Goal: Navigation & Orientation: Find specific page/section

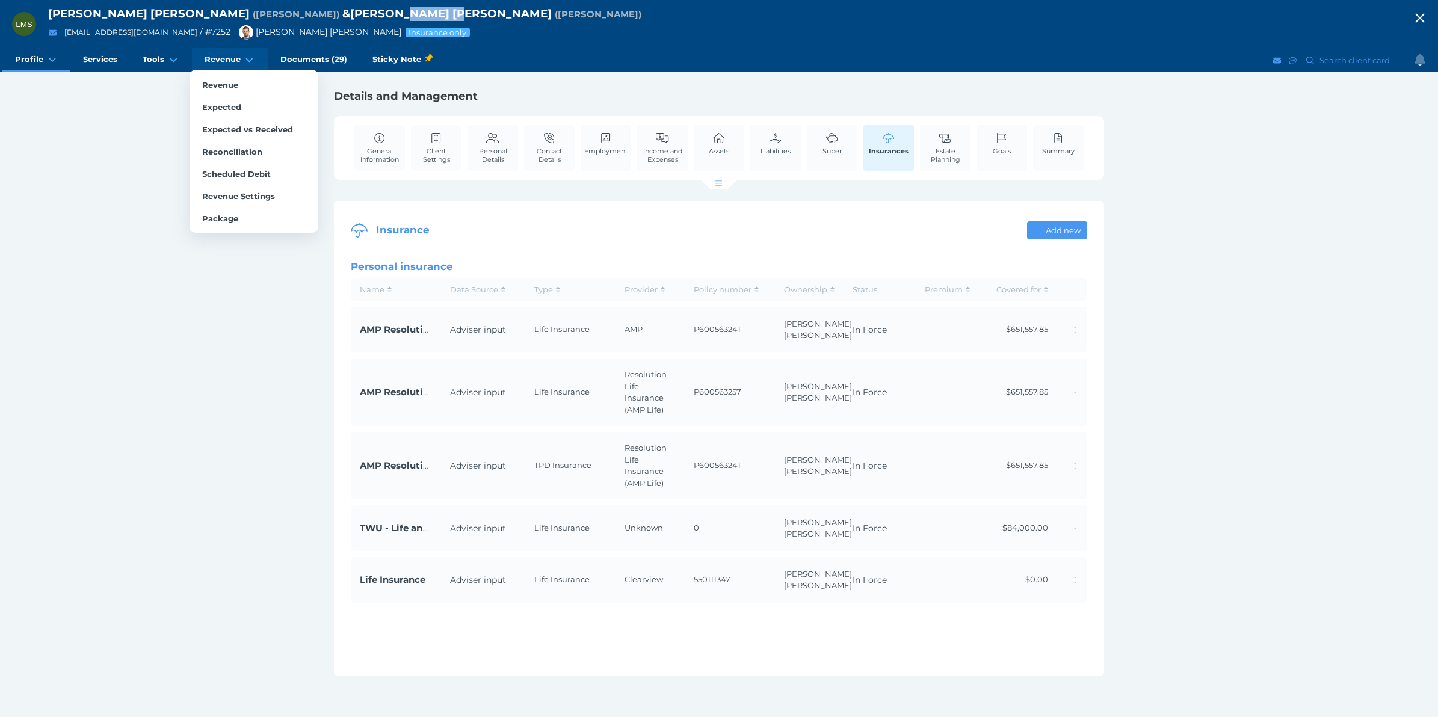
click at [232, 62] on span "Revenue" at bounding box center [223, 59] width 36 height 10
select select "25"
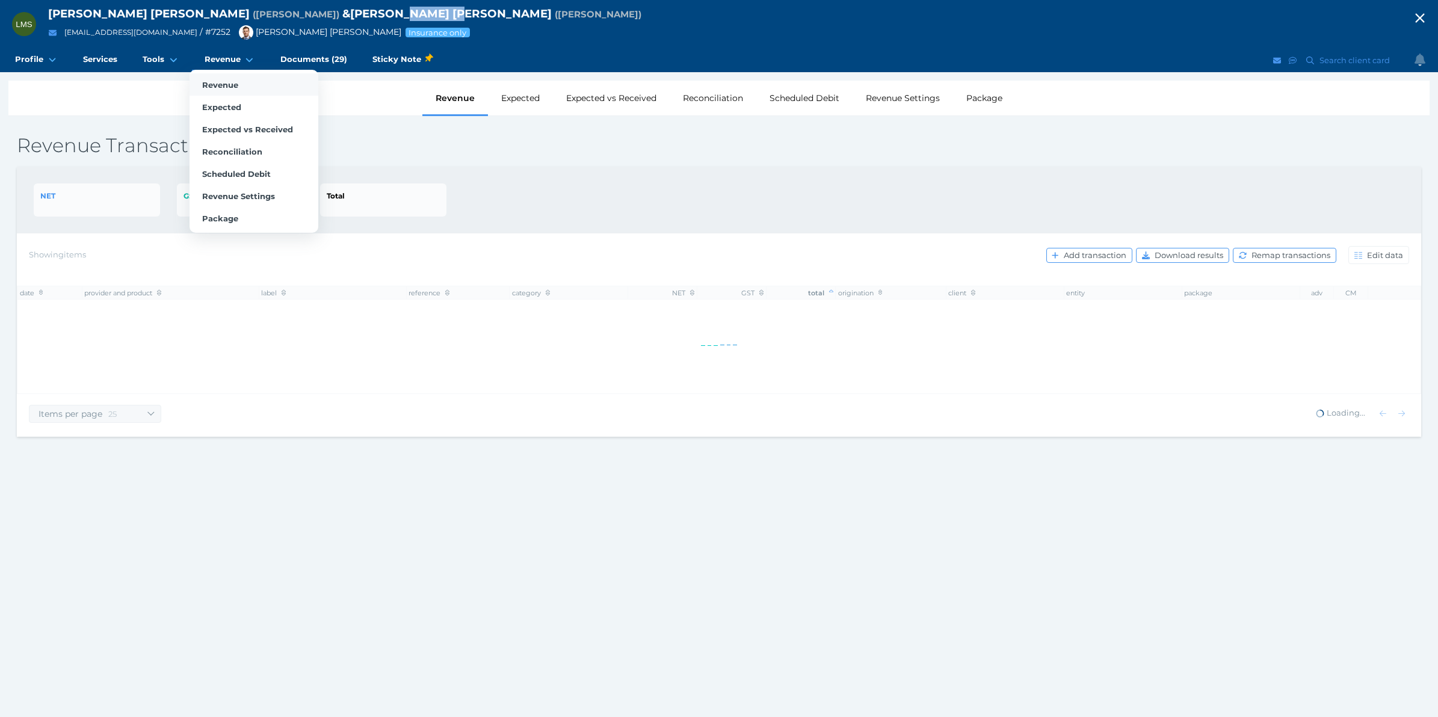
click at [229, 82] on span "Revenue" at bounding box center [220, 85] width 36 height 10
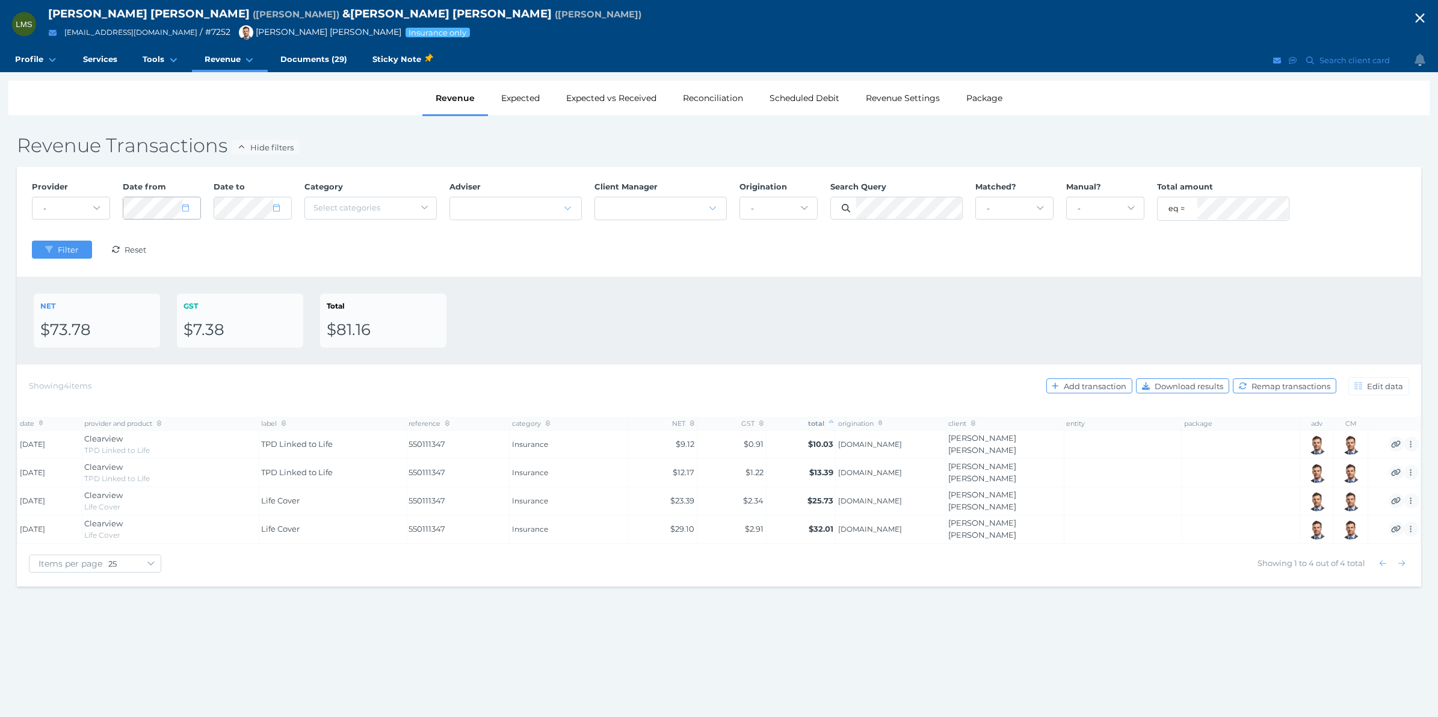
click at [185, 205] on icon at bounding box center [185, 208] width 7 height 8
click at [212, 239] on select "January February March April May June July August September October November De…" at bounding box center [181, 243] width 69 height 20
click at [242, 239] on select "2125 2124 2123 2122 2121 2120 2119 2118 2117 2116 2115 2114 2113 2112 2111 2110…" at bounding box center [234, 243] width 34 height 20
click at [217, 233] on select "2125 2124 2123 2122 2121 2120 2119 2118 2117 2116 2115 2114 2113 2112 2111 2110…" at bounding box center [234, 243] width 34 height 20
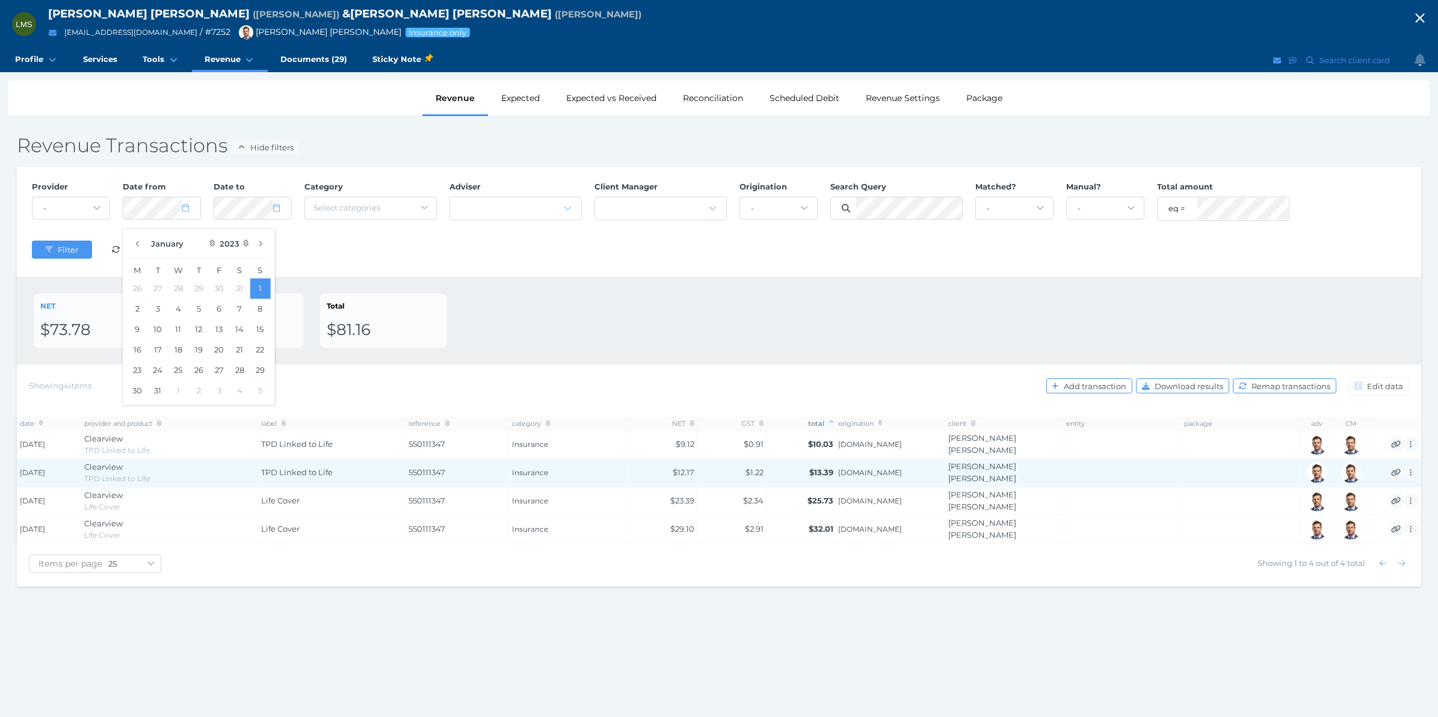
select select "2022"
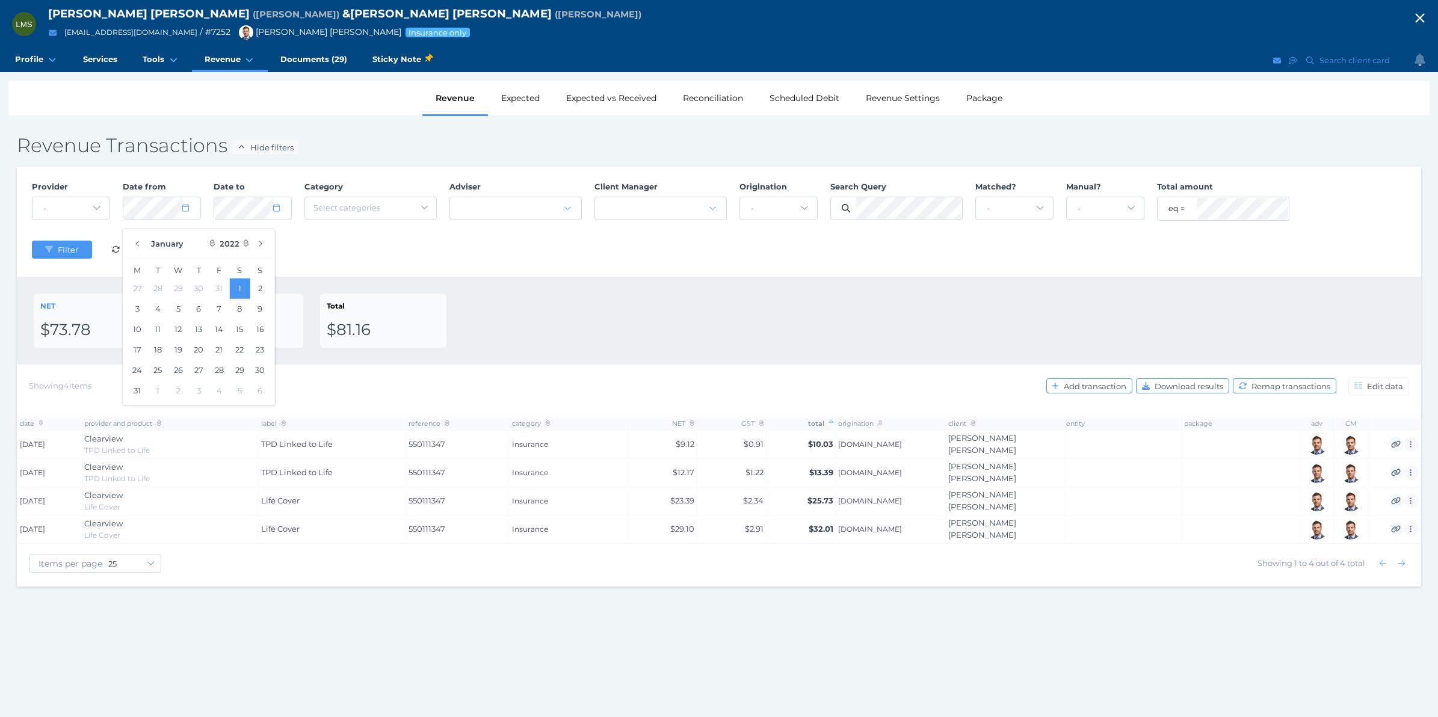
click at [608, 295] on div "NET $73.78 GST $7.38 Total $81.16" at bounding box center [719, 321] width 1370 height 54
click at [39, 247] on button "Filter" at bounding box center [62, 250] width 60 height 18
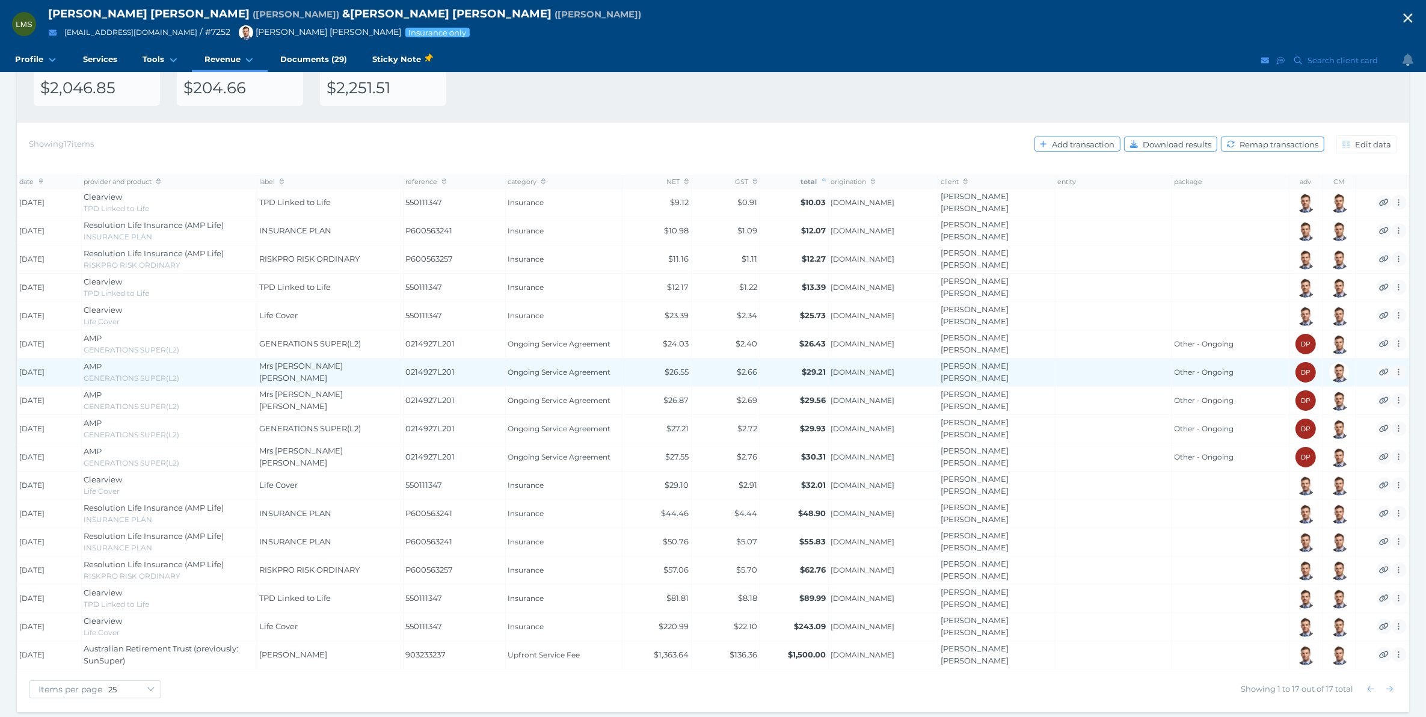
scroll to position [245, 0]
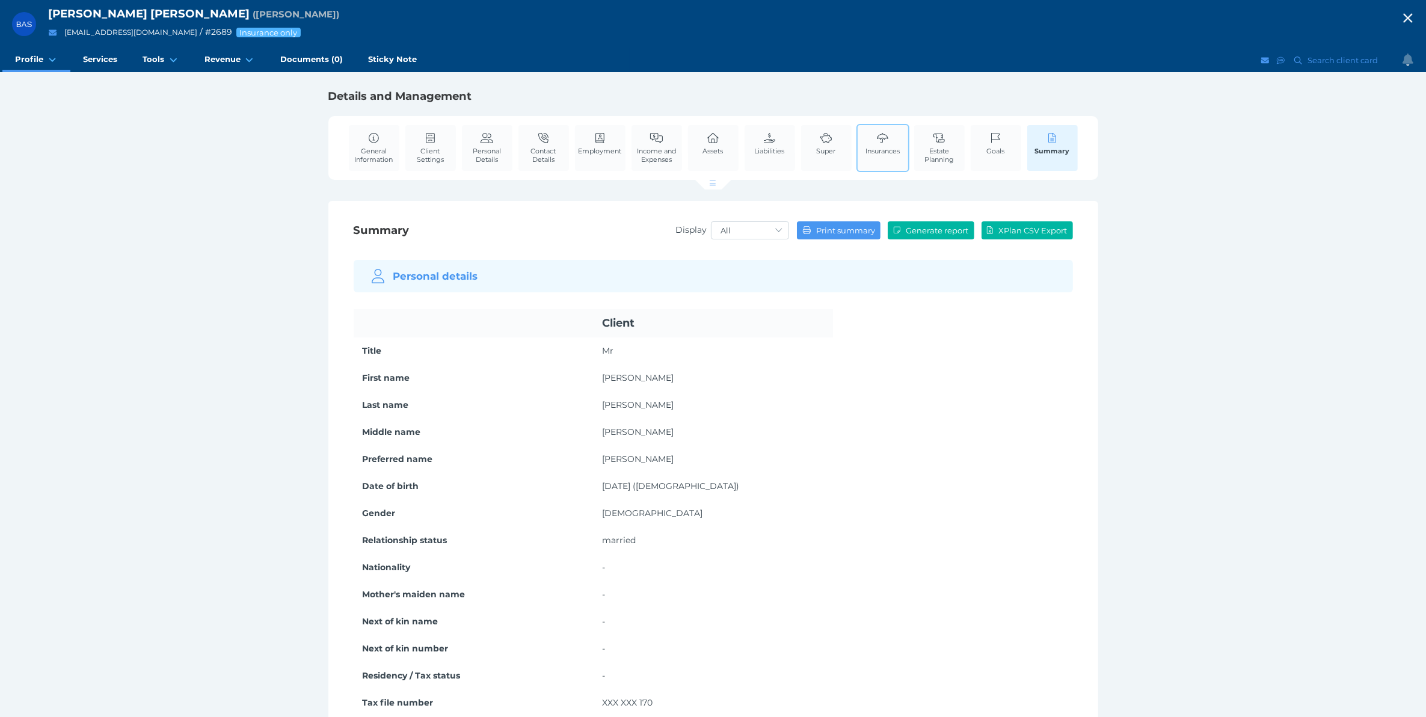
click at [899, 143] on link "Insurances" at bounding box center [883, 143] width 40 height 37
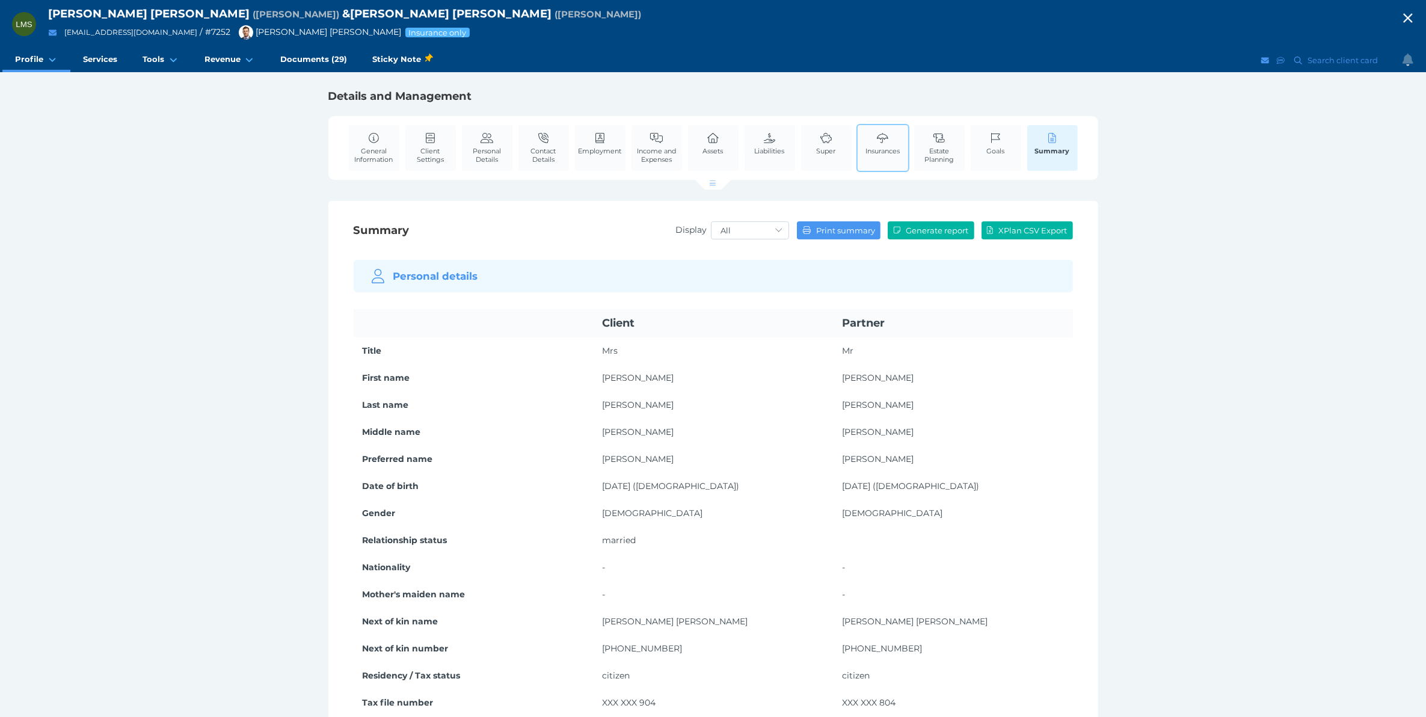
click at [874, 136] on link "Insurances" at bounding box center [883, 143] width 40 height 37
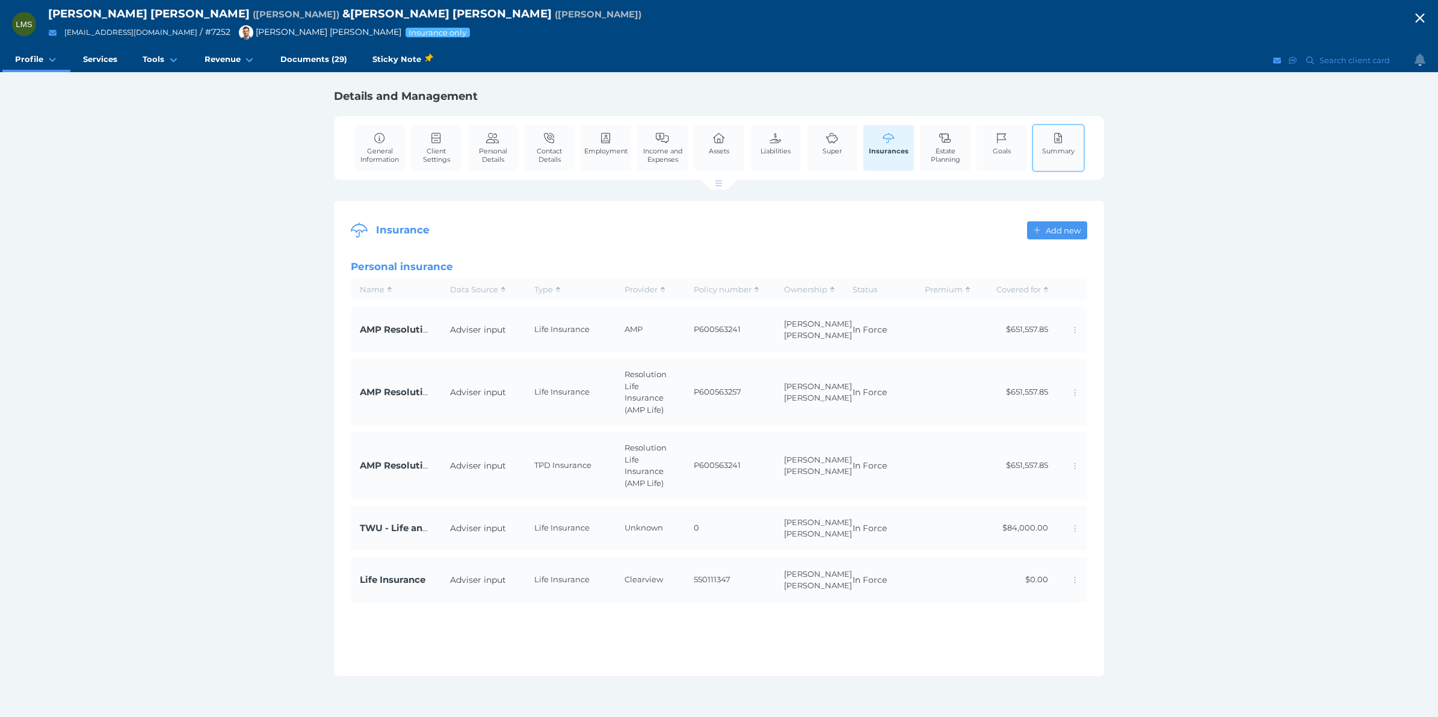
click at [1043, 147] on span "Summary" at bounding box center [1058, 151] width 32 height 8
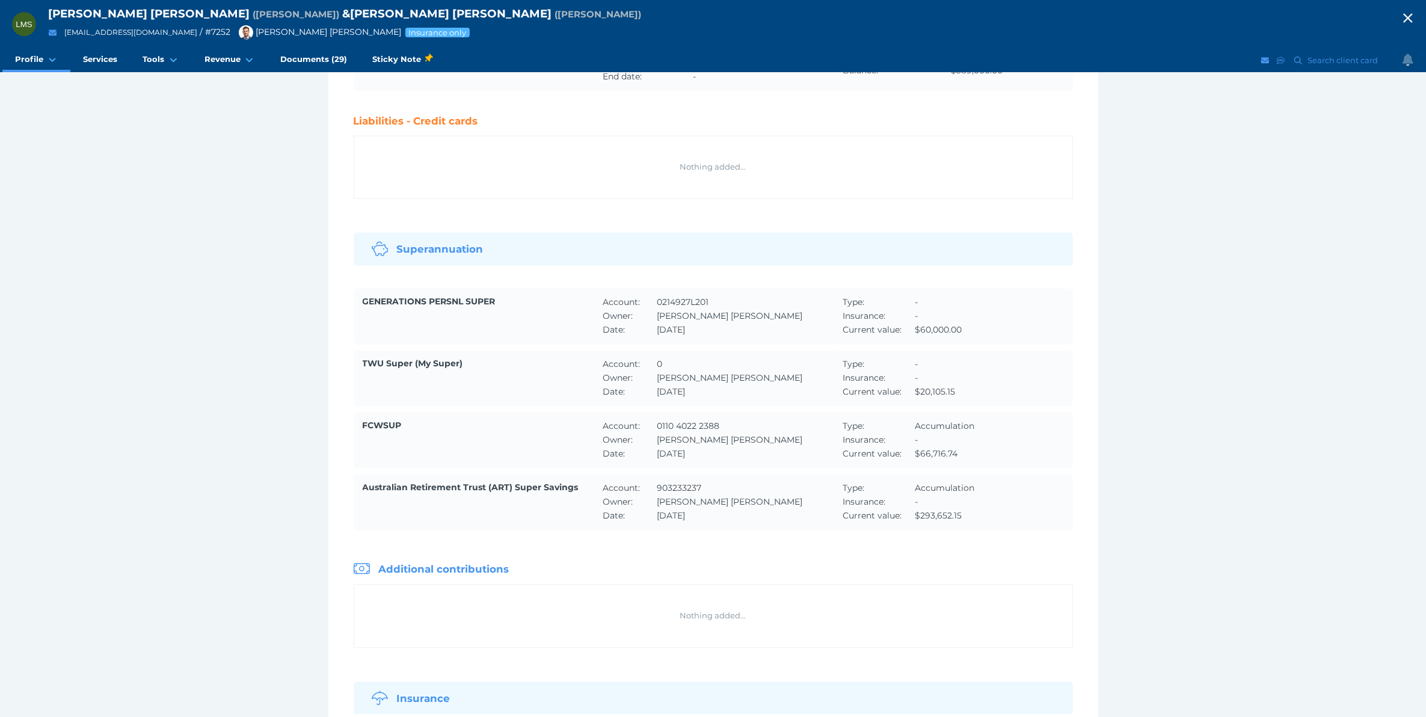
scroll to position [3008, 0]
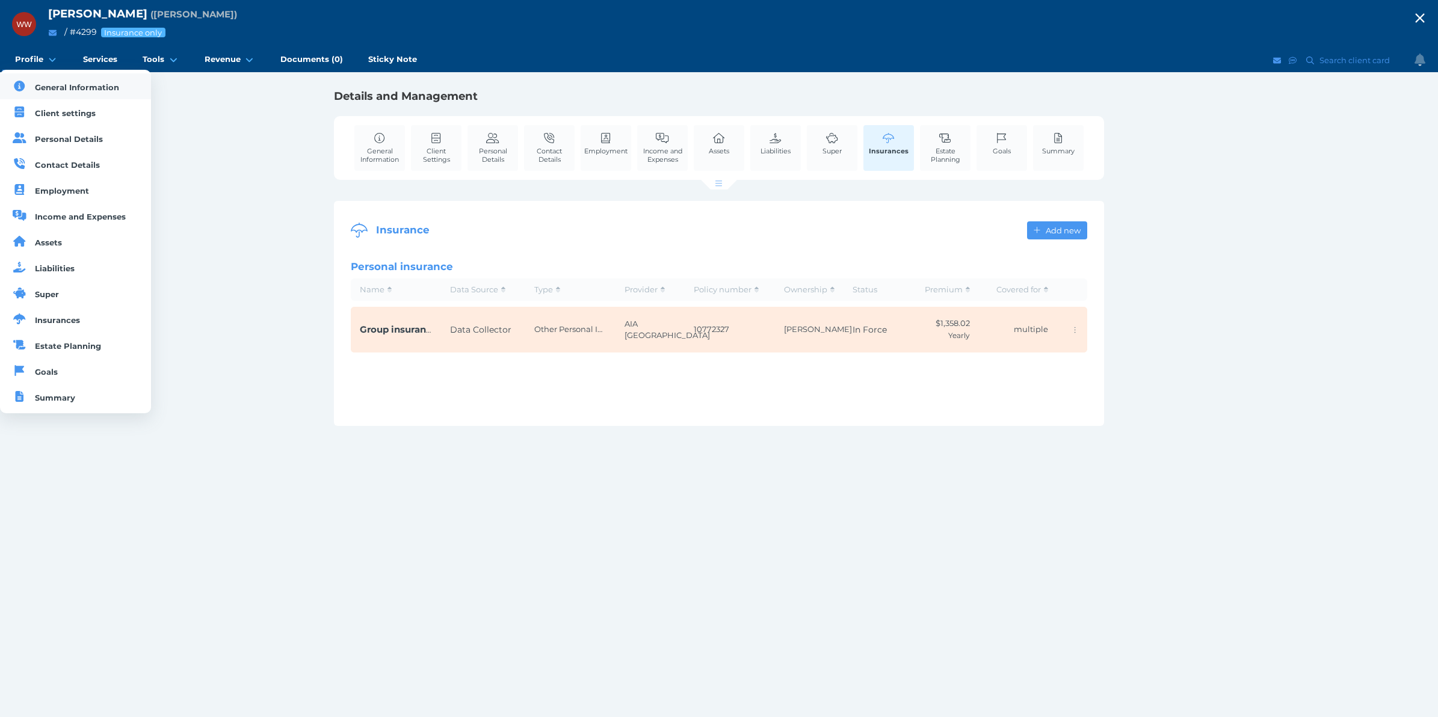
click at [63, 79] on link "General Information" at bounding box center [75, 86] width 151 height 26
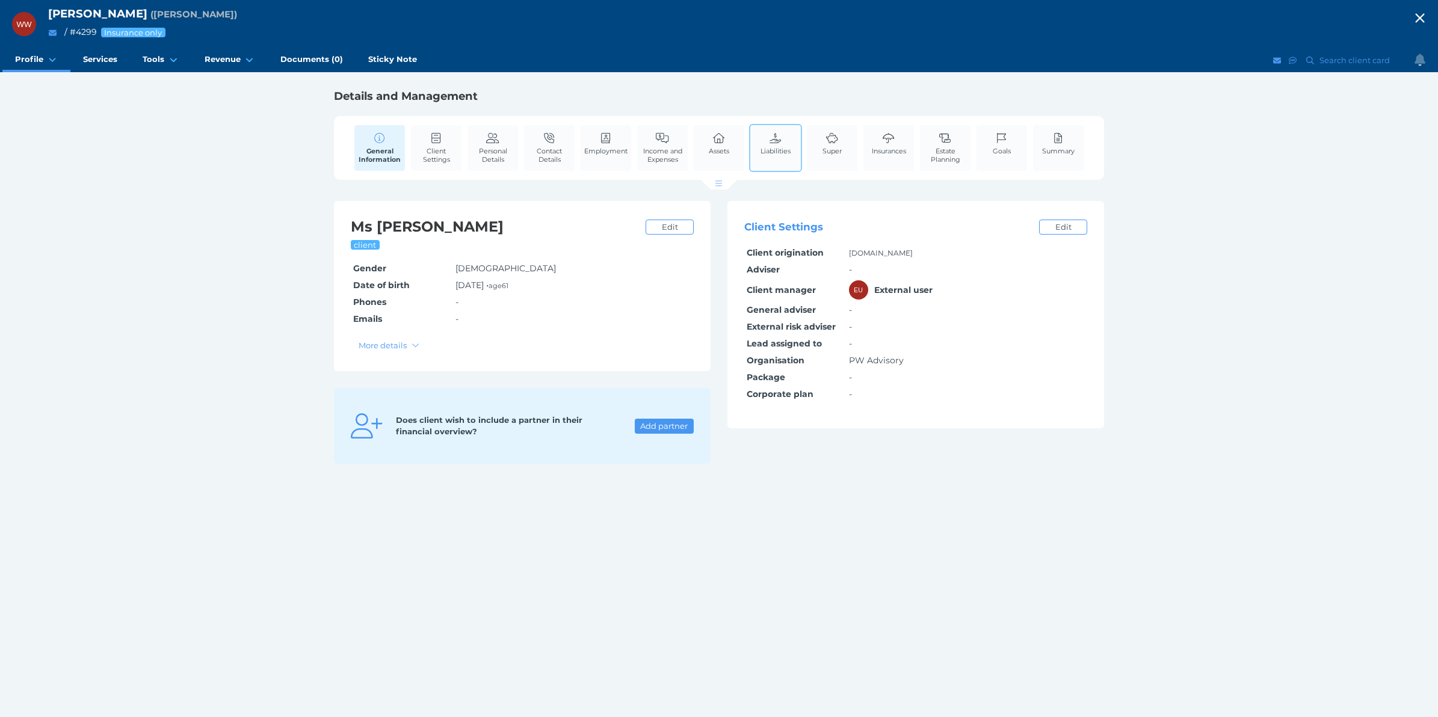
click at [795, 140] on div "Liabilities" at bounding box center [775, 148] width 53 height 48
click at [870, 143] on link "Insurances" at bounding box center [889, 143] width 40 height 37
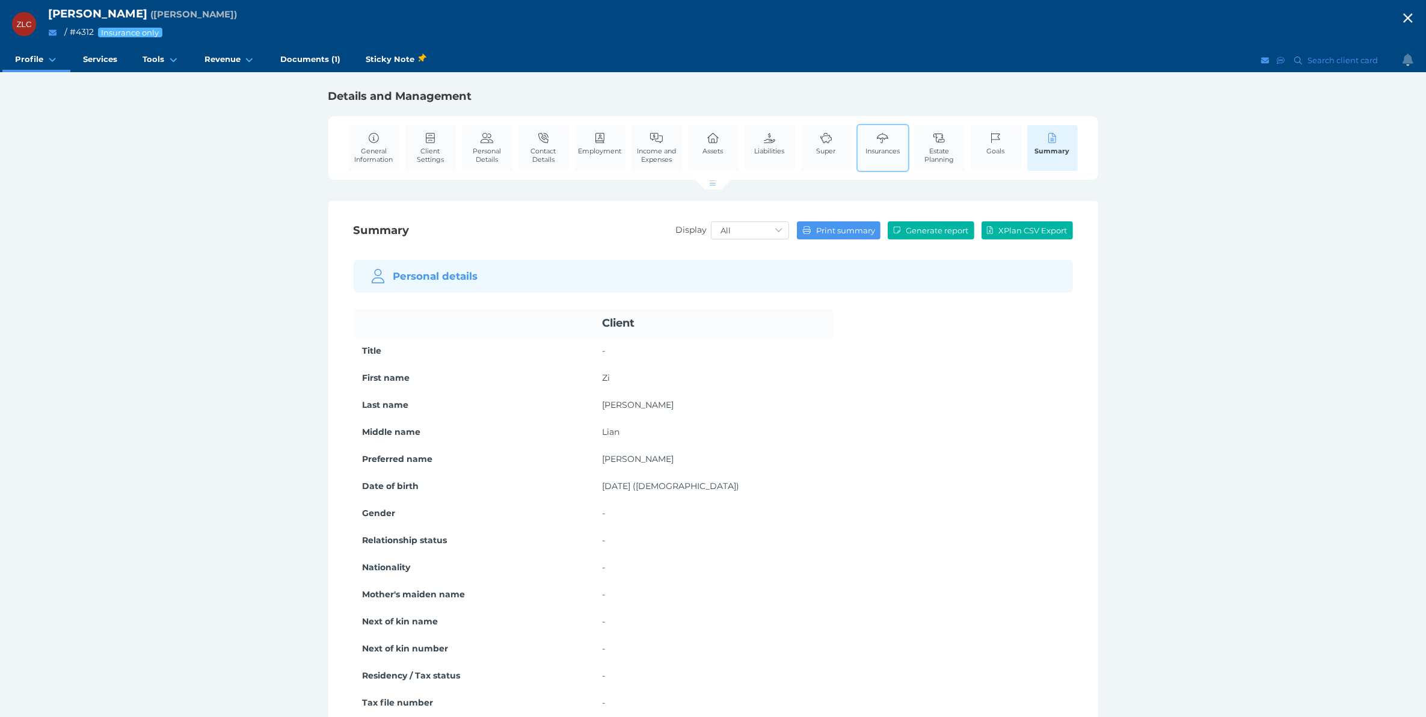
click at [886, 148] on span "Insurances" at bounding box center [883, 151] width 34 height 8
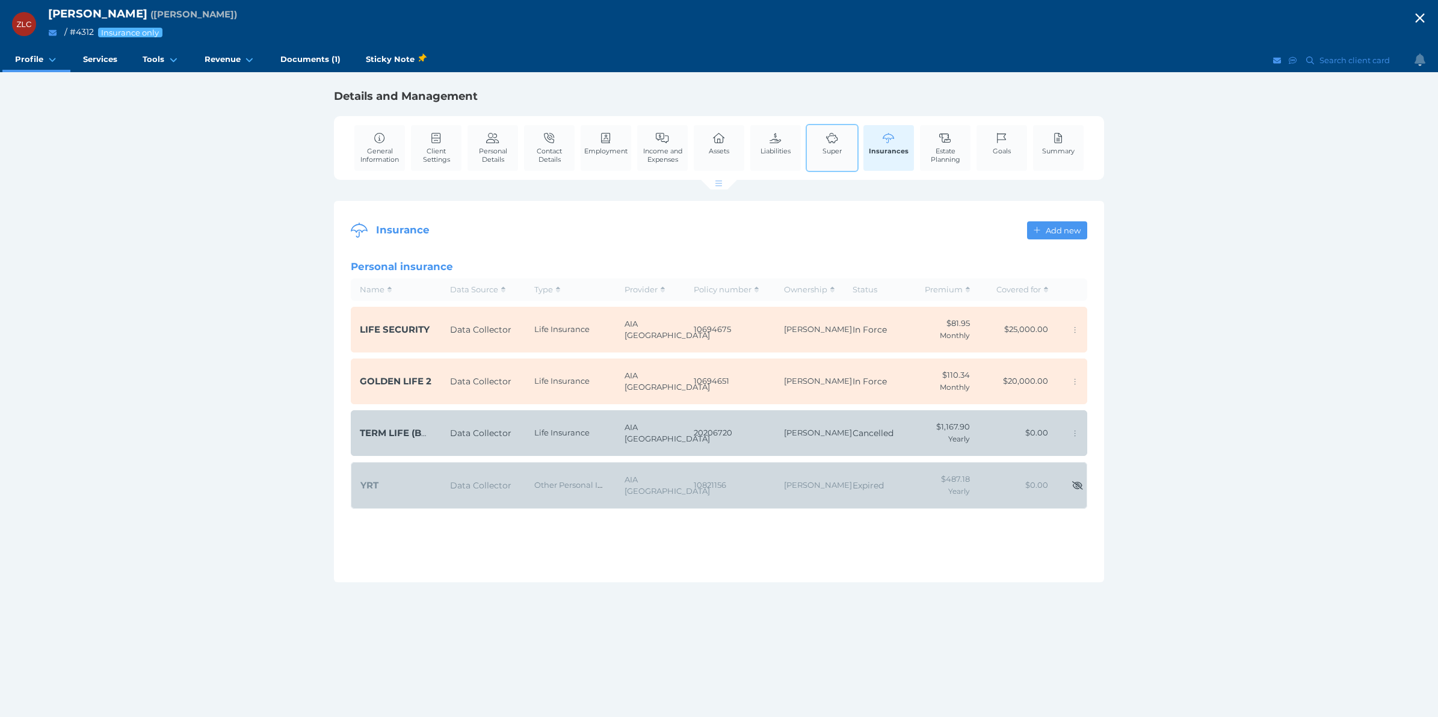
click at [819, 152] on link "Super" at bounding box center [831, 143] width 25 height 37
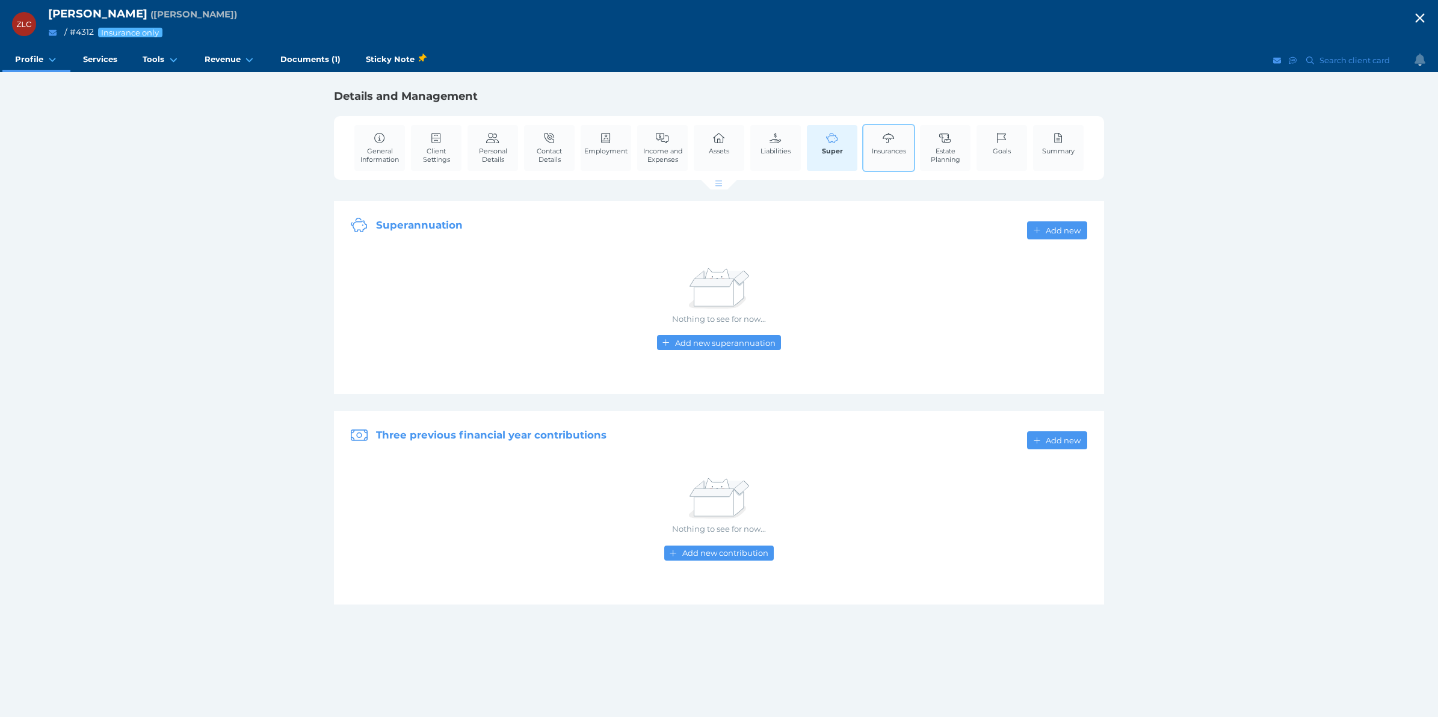
click at [885, 155] on link "Insurances" at bounding box center [889, 143] width 40 height 37
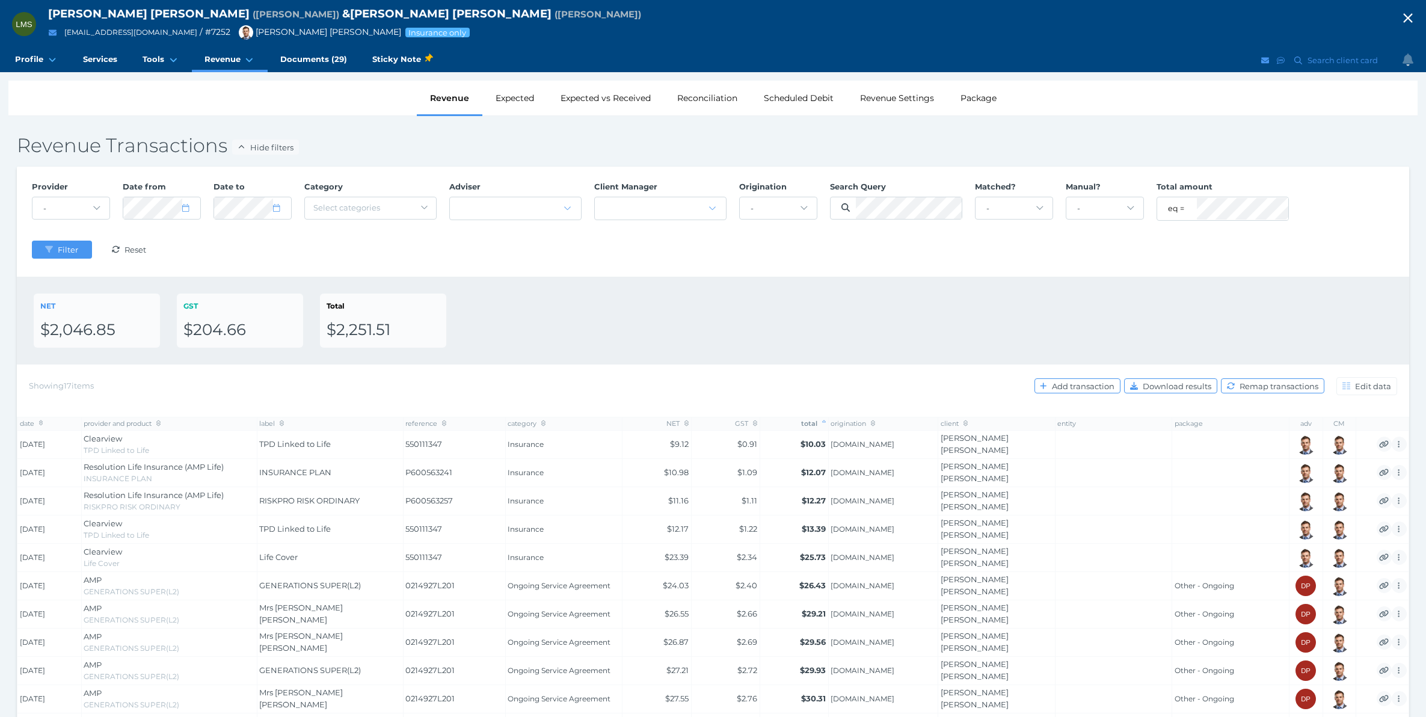
select select "25"
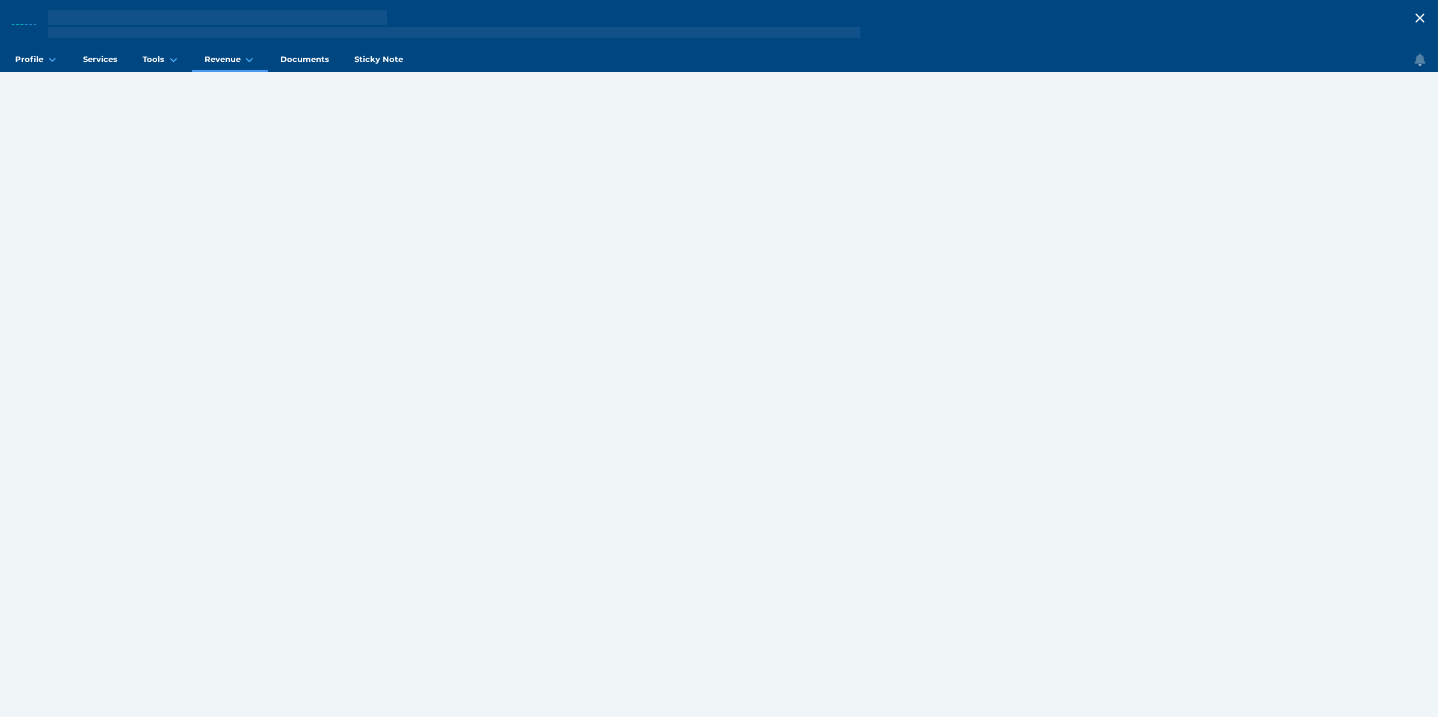
select select "25"
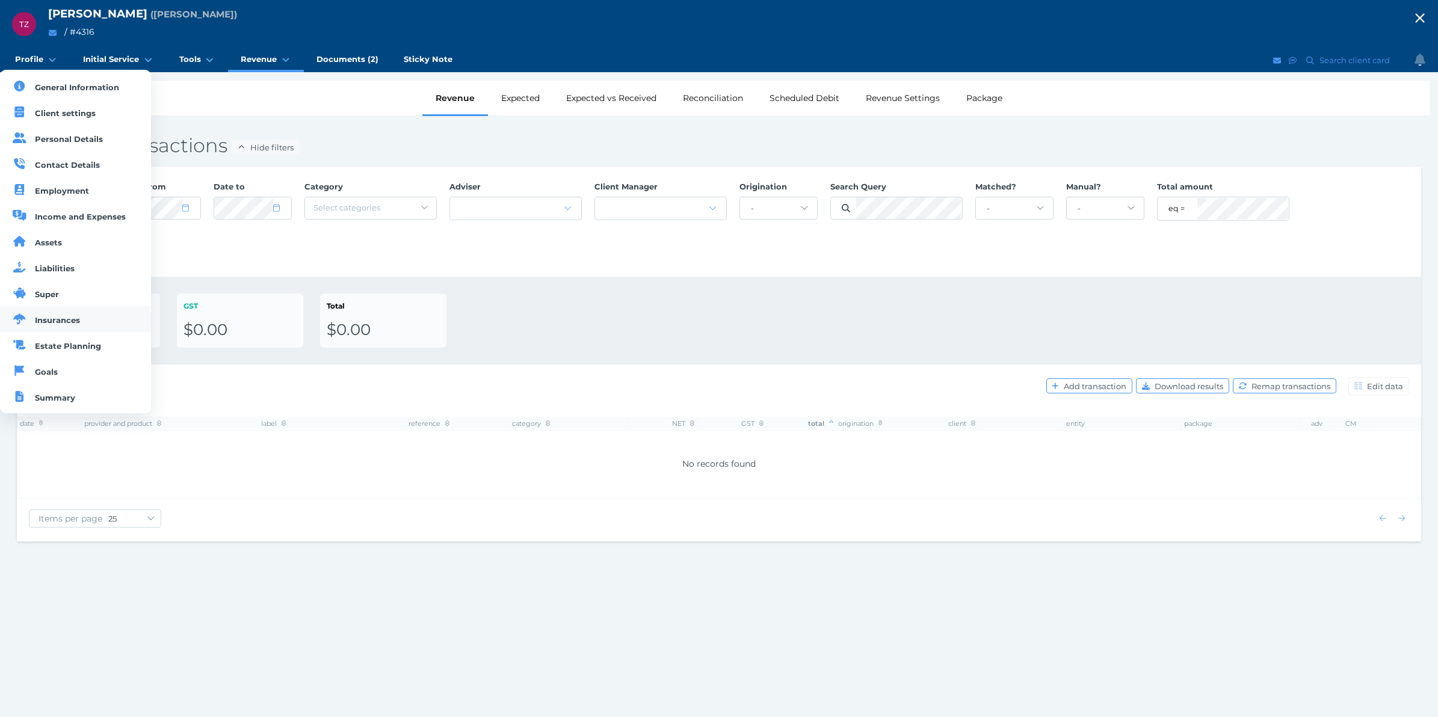
click at [52, 319] on span "Insurances" at bounding box center [57, 320] width 45 height 10
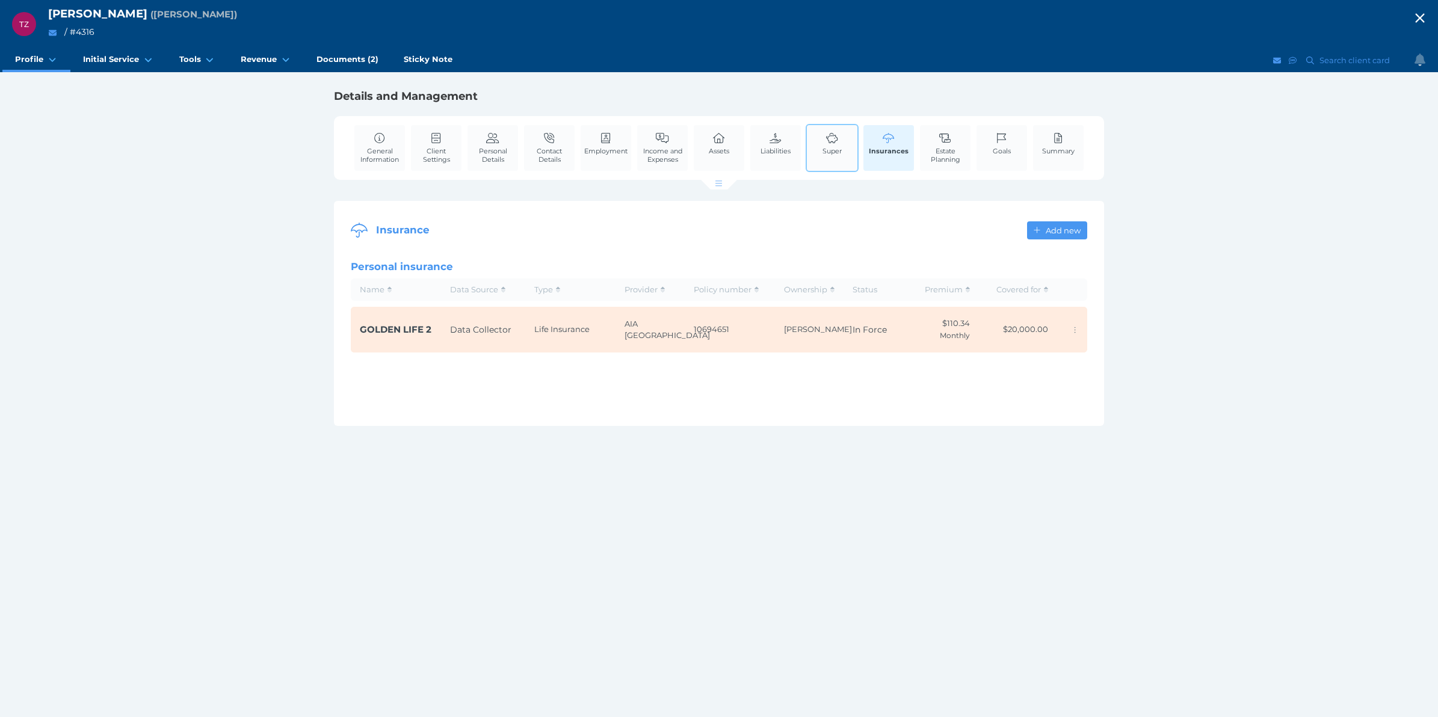
click at [810, 144] on div "Super" at bounding box center [832, 148] width 53 height 48
click at [825, 154] on span "Super" at bounding box center [831, 151] width 19 height 8
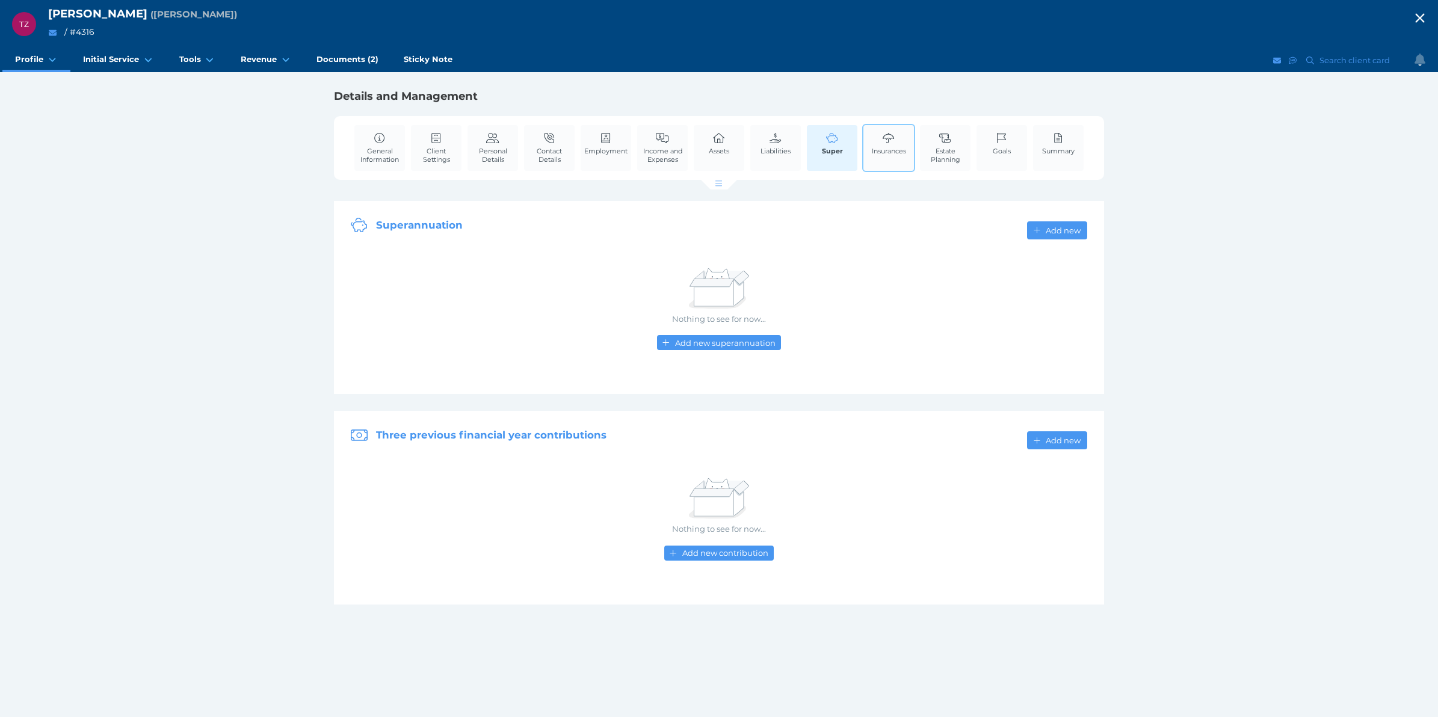
click at [876, 155] on link "Insurances" at bounding box center [889, 143] width 40 height 37
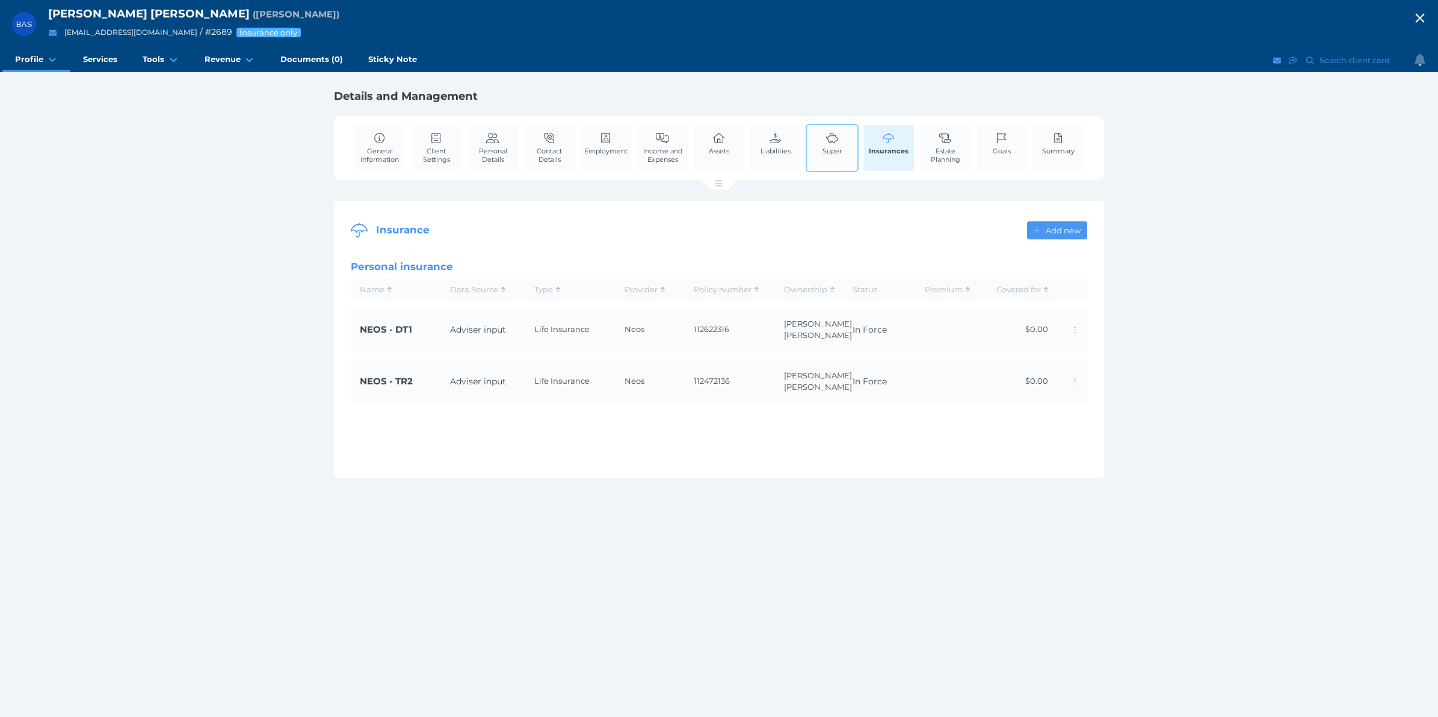
click at [834, 147] on span "Super" at bounding box center [831, 151] width 19 height 8
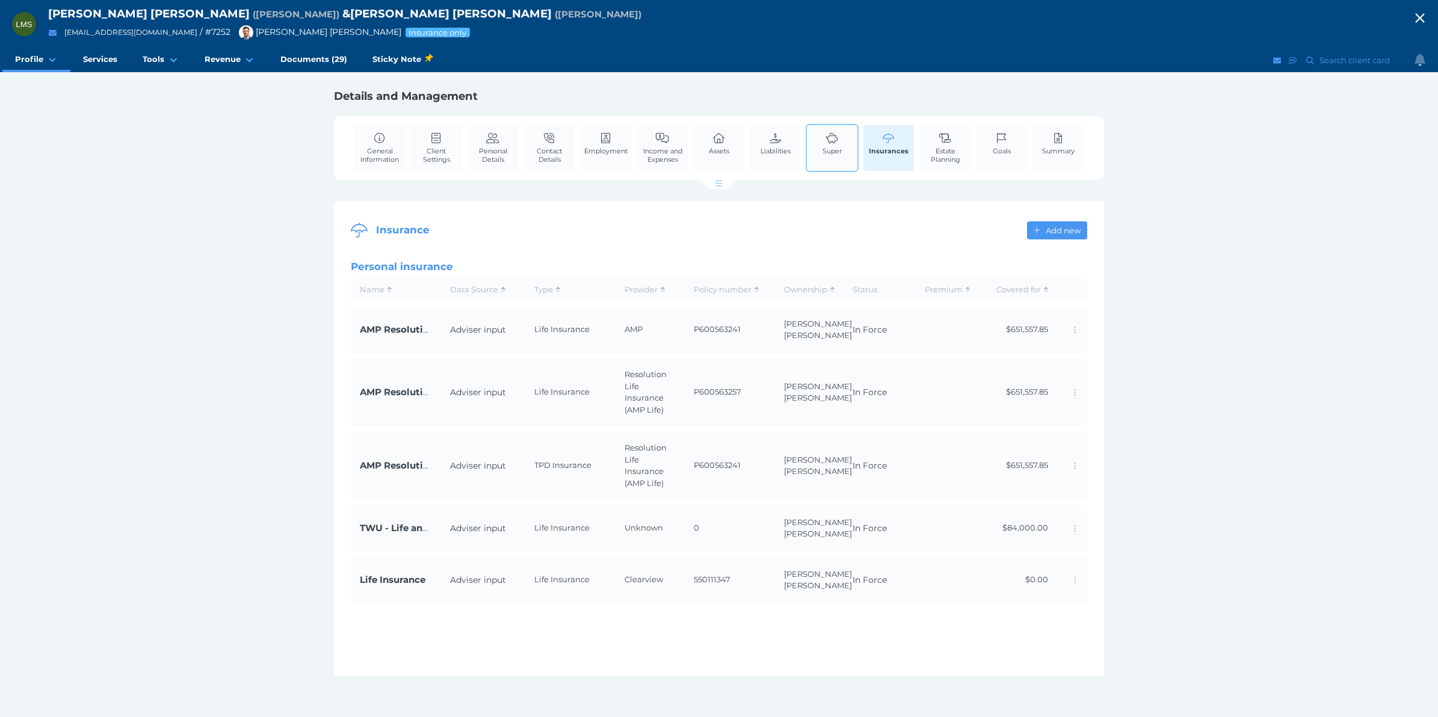
click at [841, 148] on span "Super" at bounding box center [831, 151] width 19 height 8
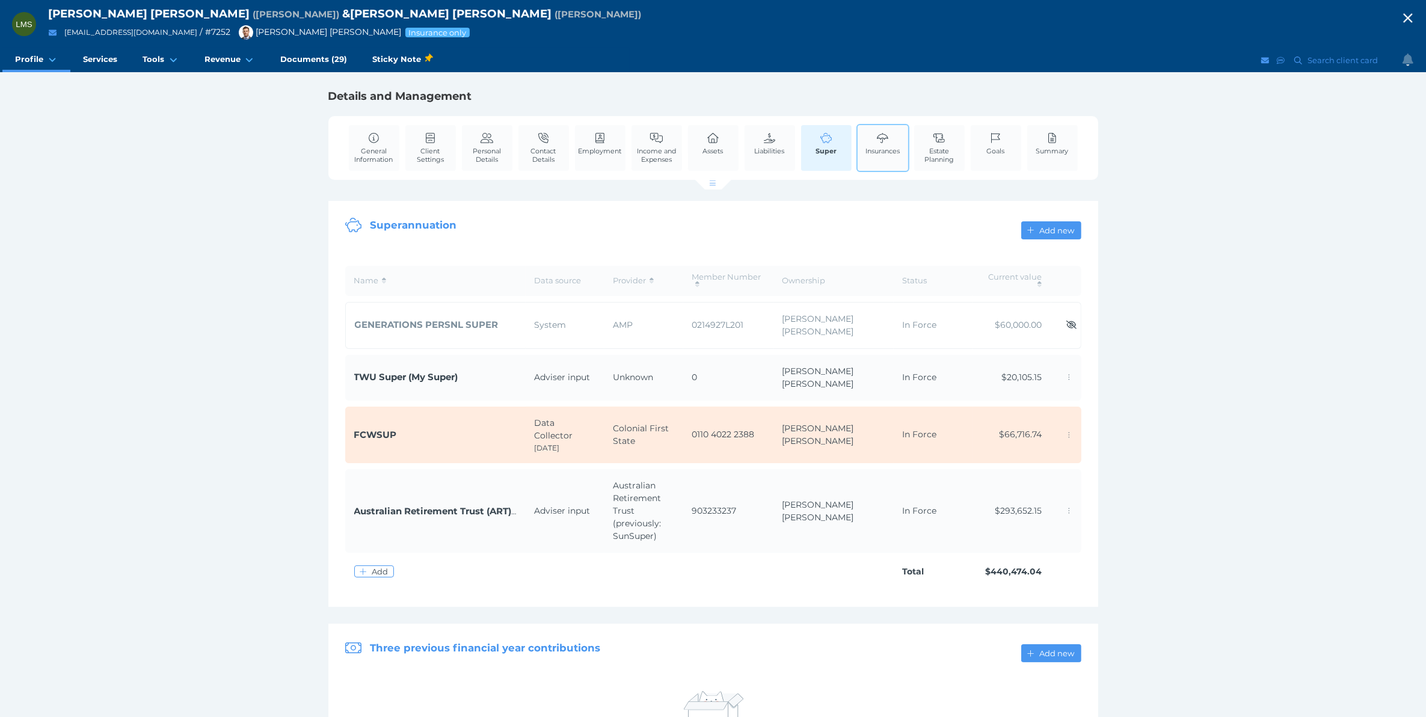
click at [889, 153] on span "Insurances" at bounding box center [883, 151] width 34 height 8
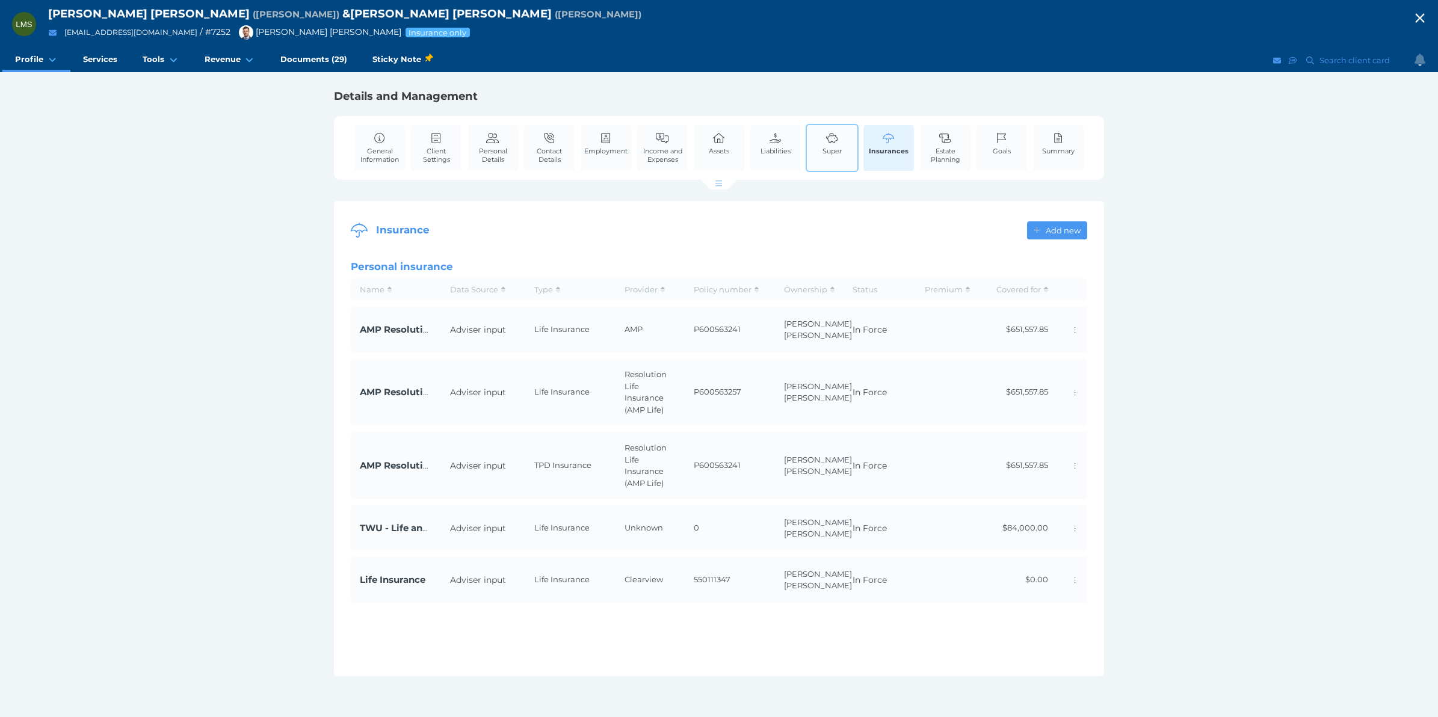
click at [842, 147] on link "Super" at bounding box center [831, 143] width 25 height 37
